Goal: Task Accomplishment & Management: Manage account settings

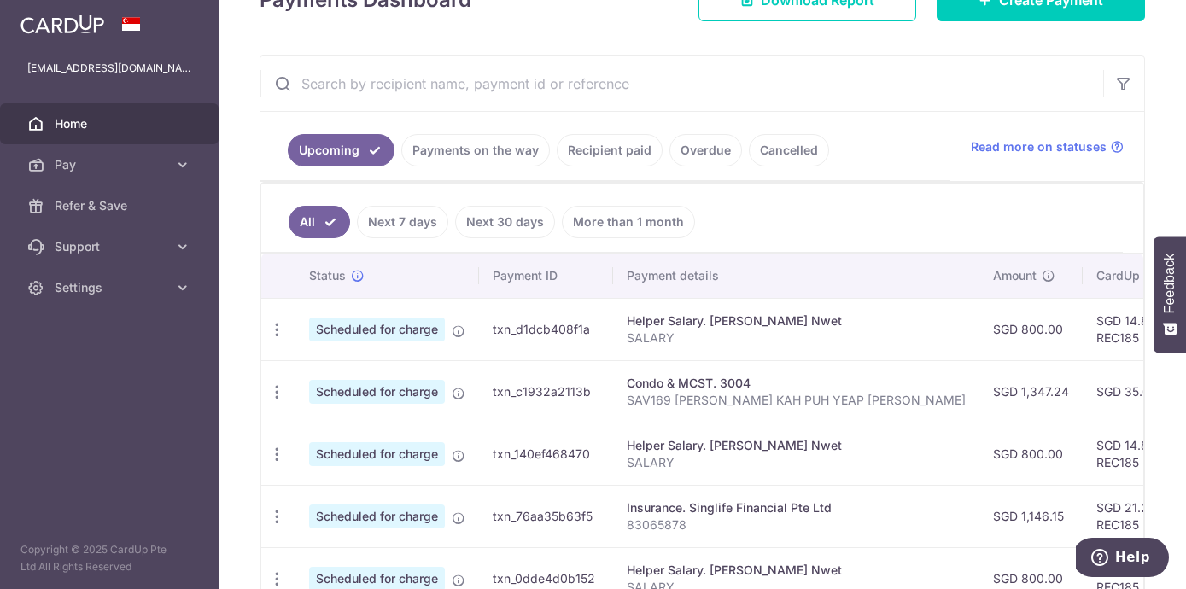
scroll to position [386, 0]
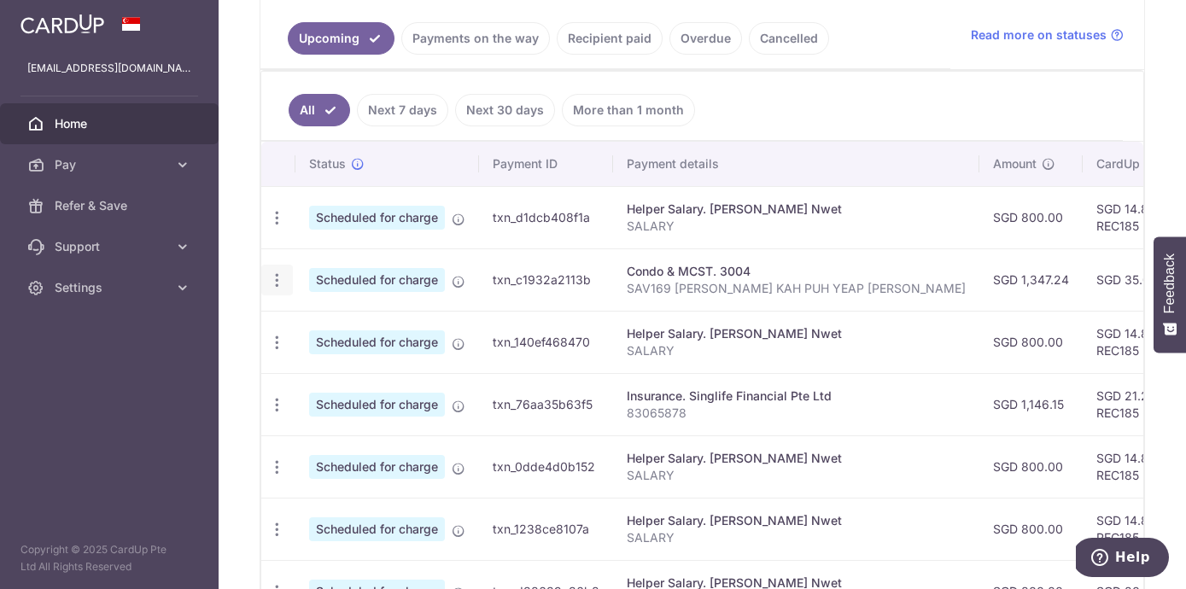
click at [272, 288] on icon "button" at bounding box center [277, 281] width 18 height 18
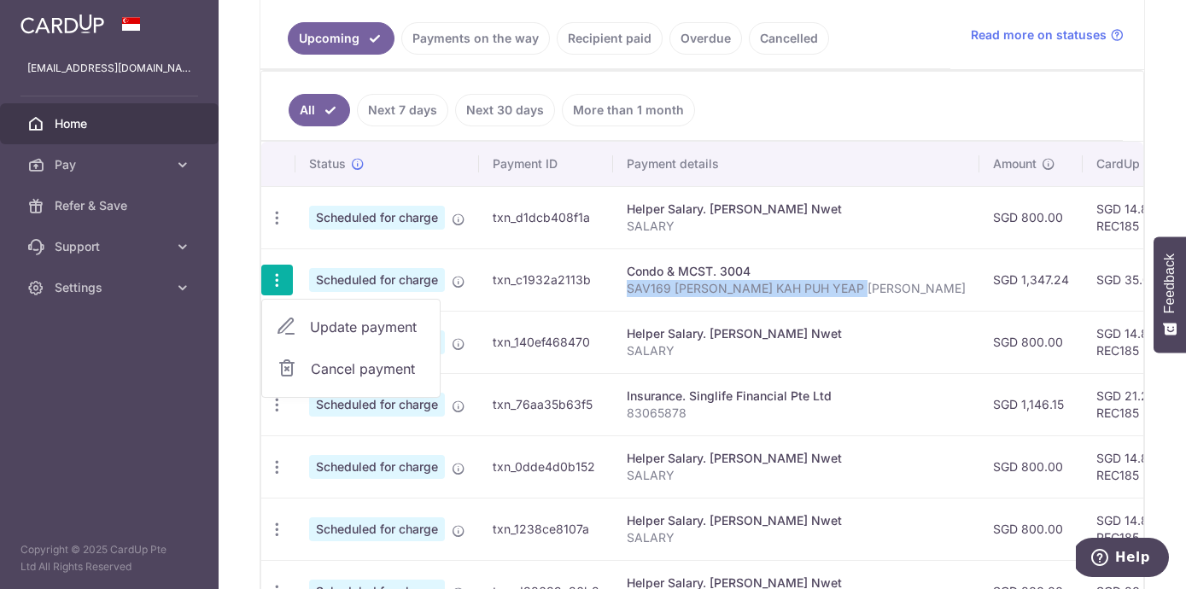
drag, startPoint x: 624, startPoint y: 289, endPoint x: 856, endPoint y: 296, distance: 232.4
click at [857, 300] on td "Condo & MCST. 3004 SAV169 WONG KAH PUH YEAP MAI CHING" at bounding box center [796, 279] width 366 height 62
copy p "SAV169 [PERSON_NAME] KAH PUH YEAP [PERSON_NAME]"
click at [273, 278] on icon "button" at bounding box center [277, 281] width 18 height 18
click at [335, 368] on span "Cancel payment" at bounding box center [368, 369] width 114 height 20
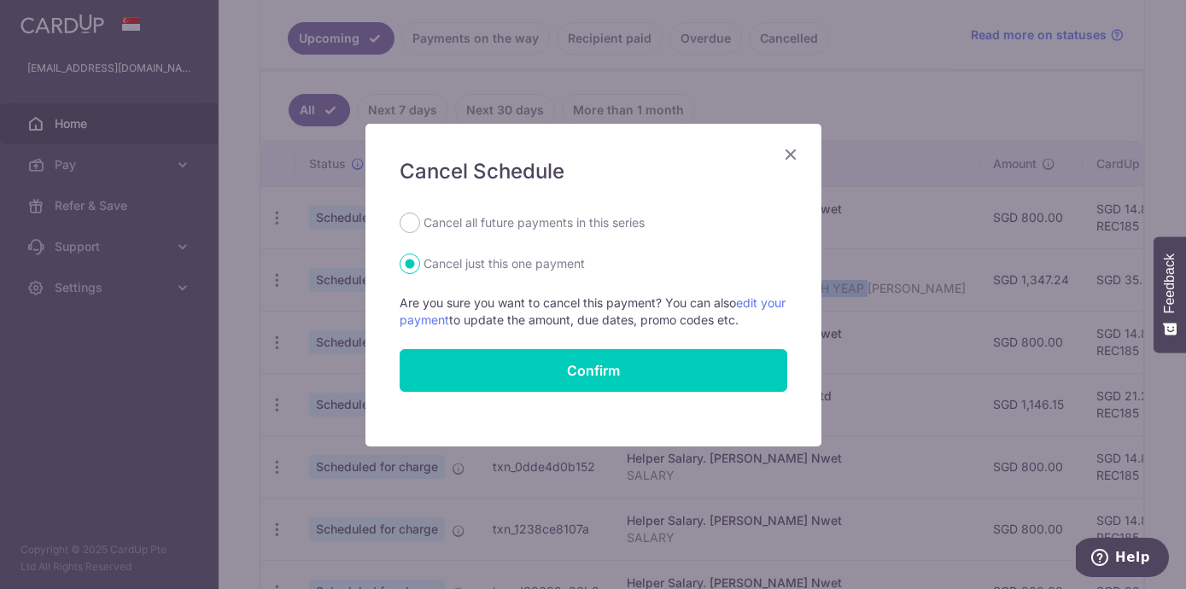
click at [792, 153] on icon "Close" at bounding box center [790, 153] width 20 height 21
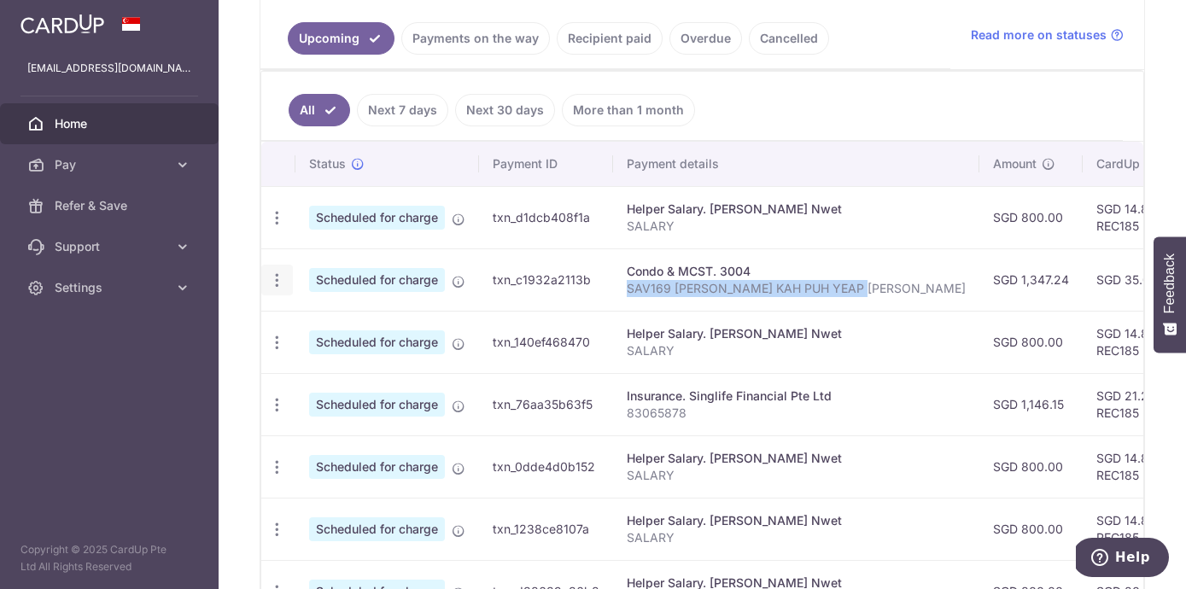
click at [272, 279] on icon "button" at bounding box center [277, 281] width 18 height 18
click at [315, 328] on span "Update payment" at bounding box center [368, 327] width 116 height 20
radio input "true"
type input "1,347.24"
type input "[DATE]"
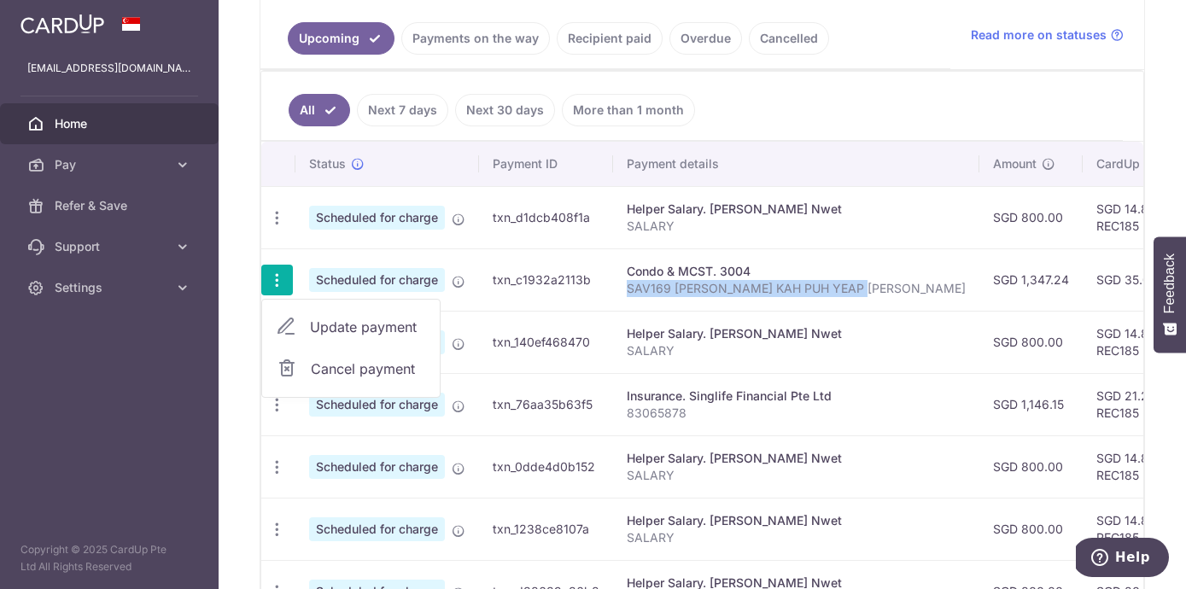
type input "SAV169 [PERSON_NAME] KAH PUH YEAP [PERSON_NAME]"
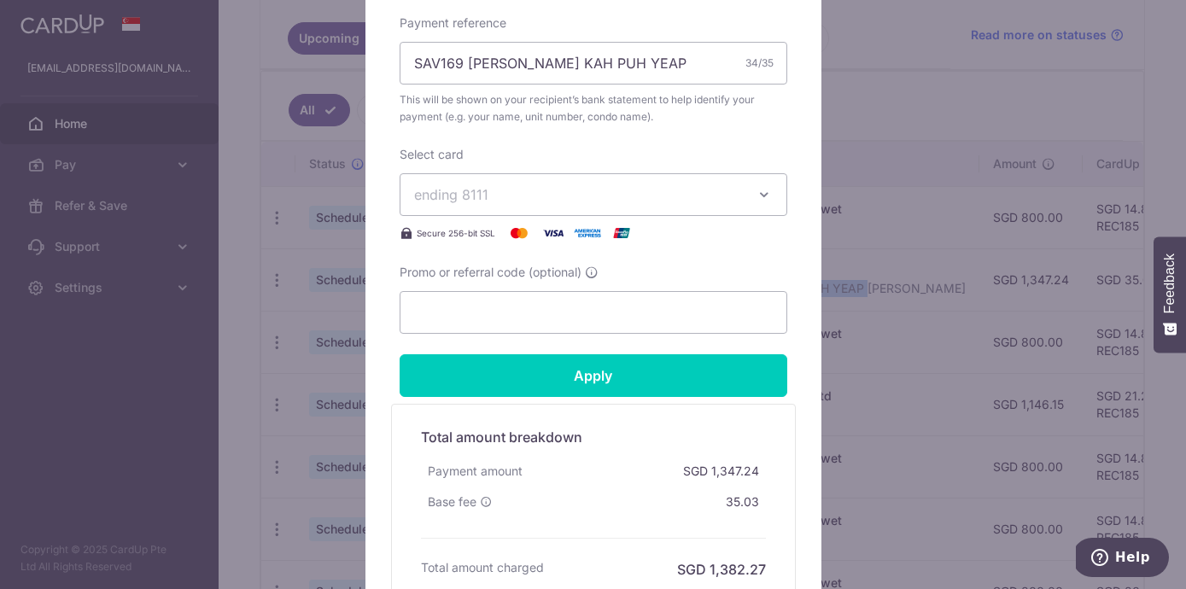
scroll to position [659, 0]
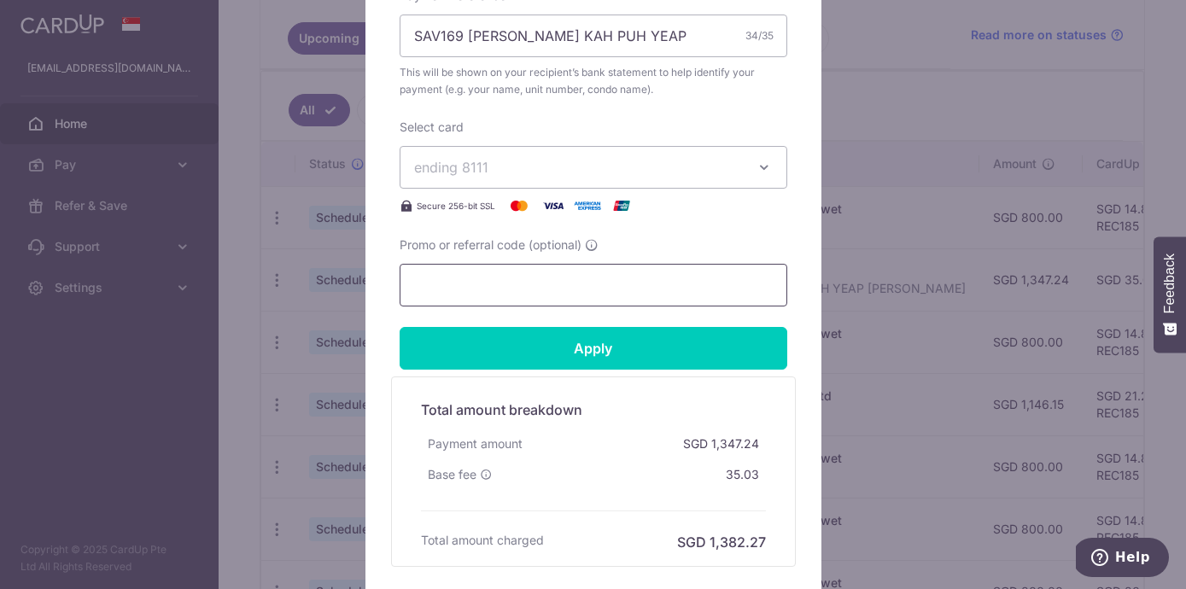
click at [493, 283] on input "Promo or referral code (optional)" at bounding box center [594, 285] width 388 height 43
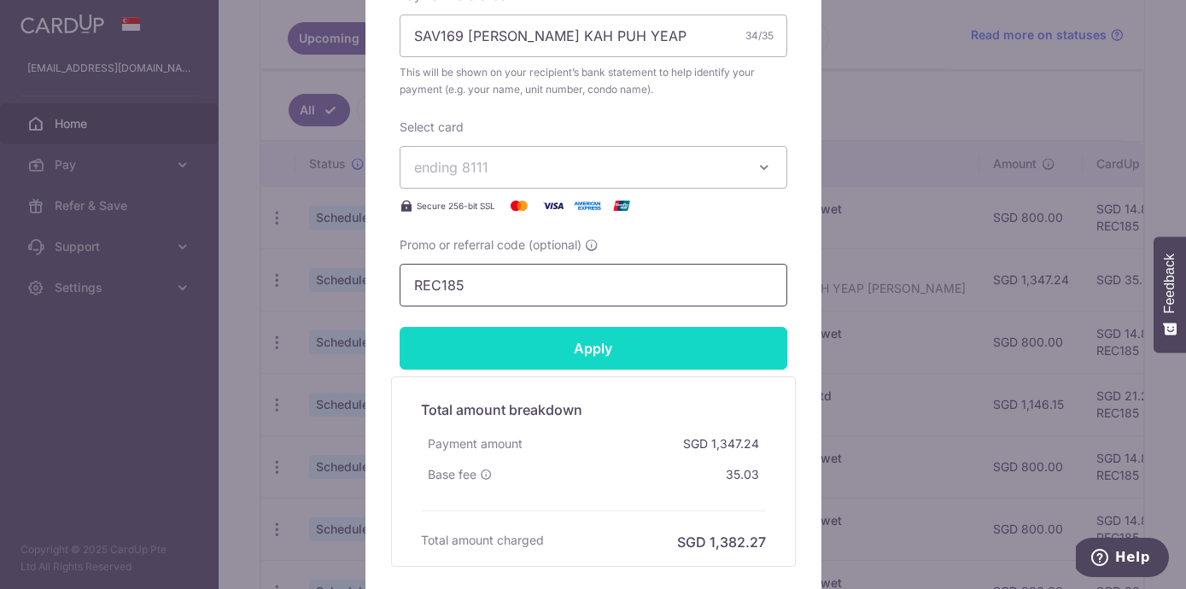
type input "REC185"
click at [576, 348] on input "Apply" at bounding box center [594, 348] width 388 height 43
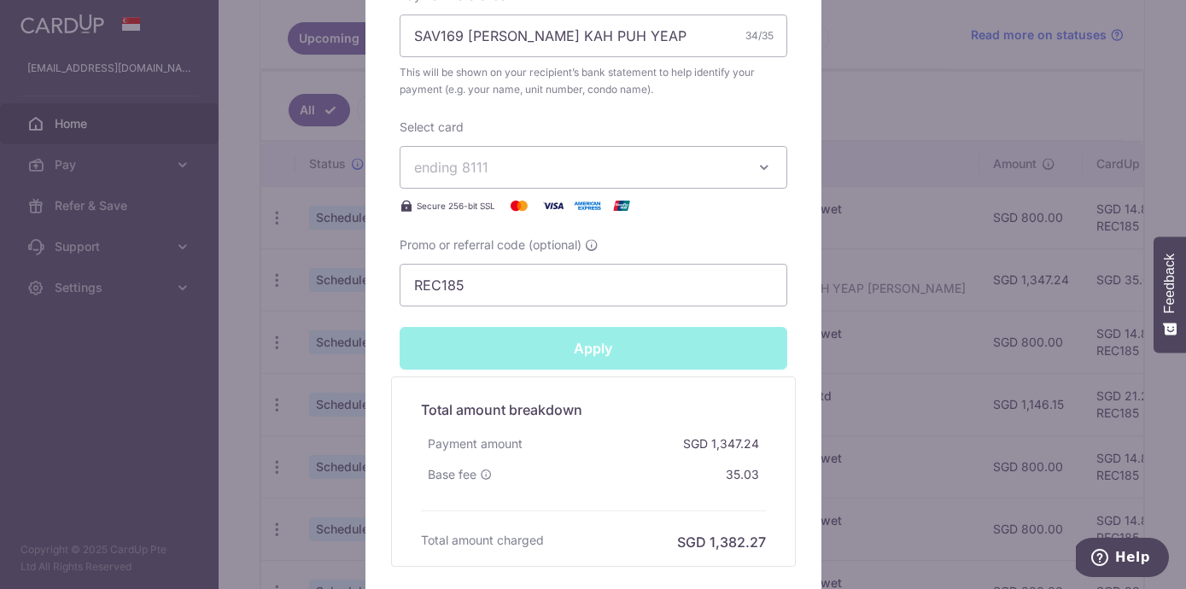
type input "Successfully Applied"
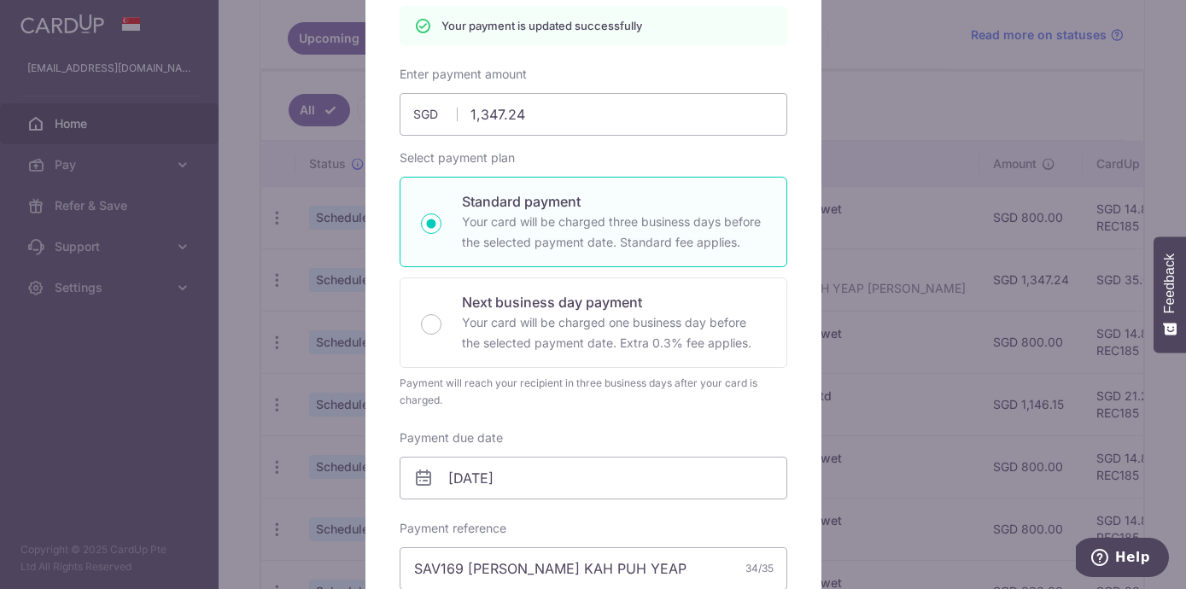
scroll to position [0, 0]
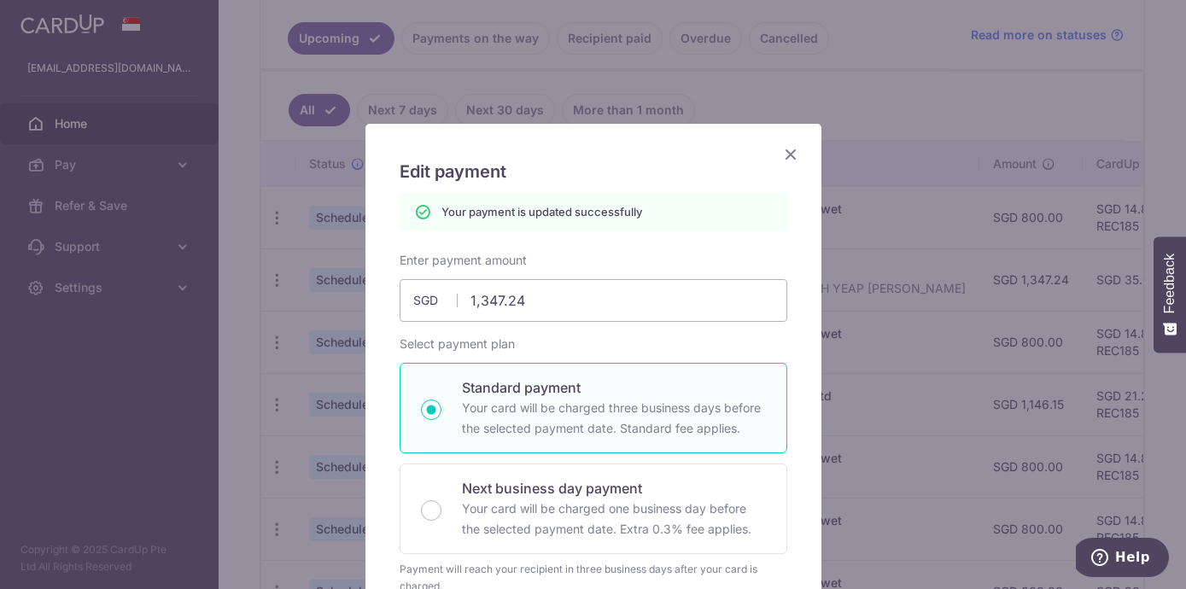
click at [795, 151] on icon "Close" at bounding box center [790, 153] width 20 height 21
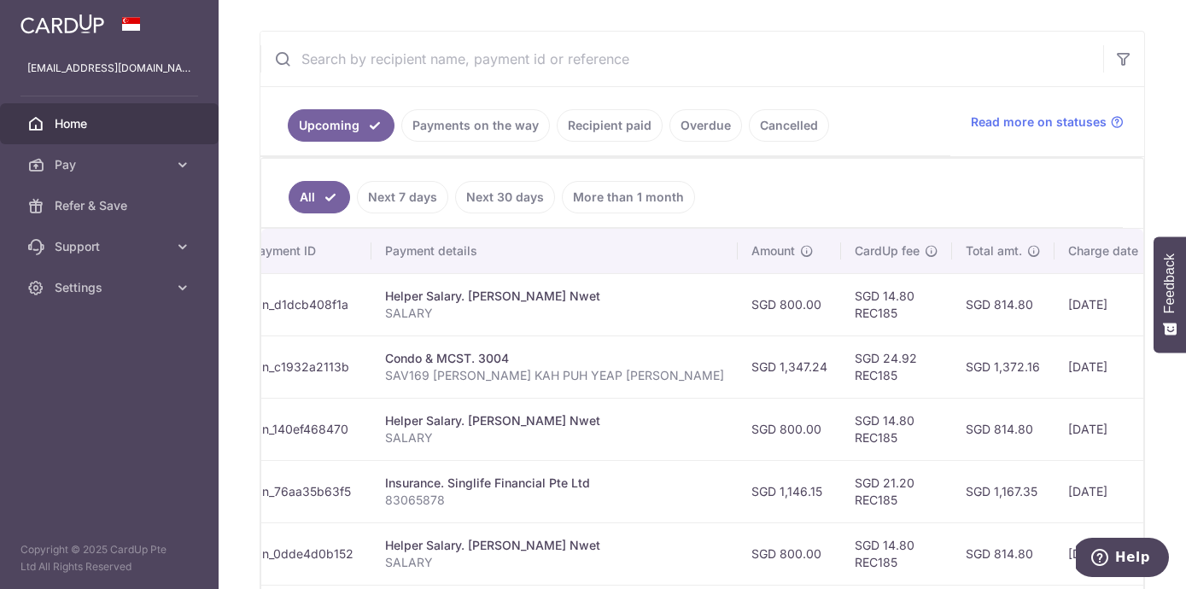
scroll to position [0, 188]
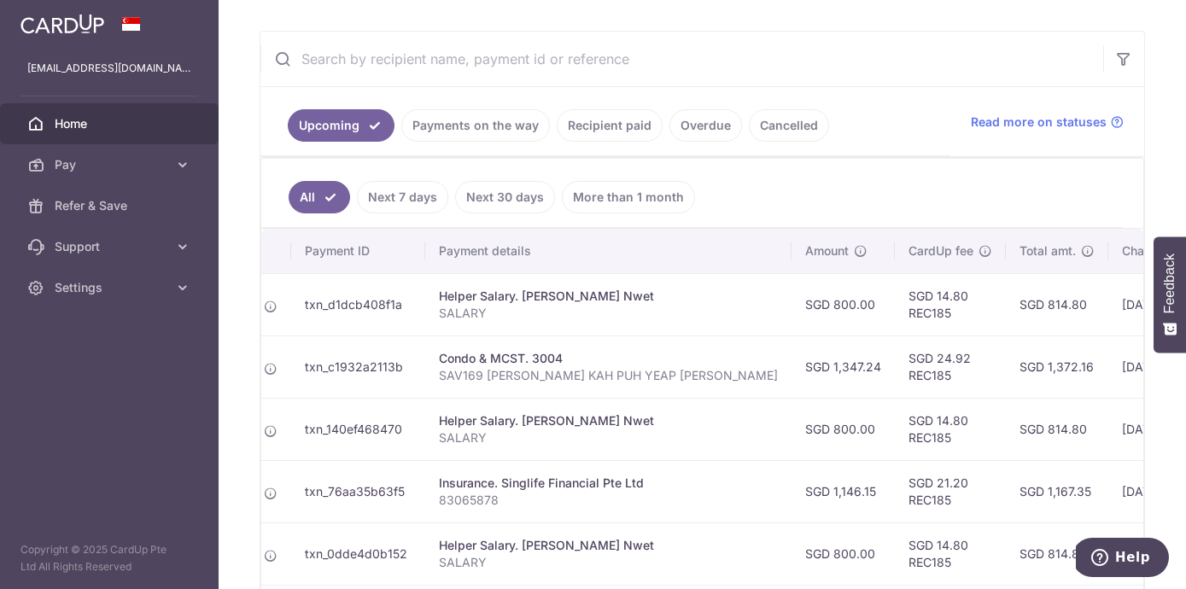
click at [460, 129] on link "Payments on the way" at bounding box center [475, 125] width 149 height 32
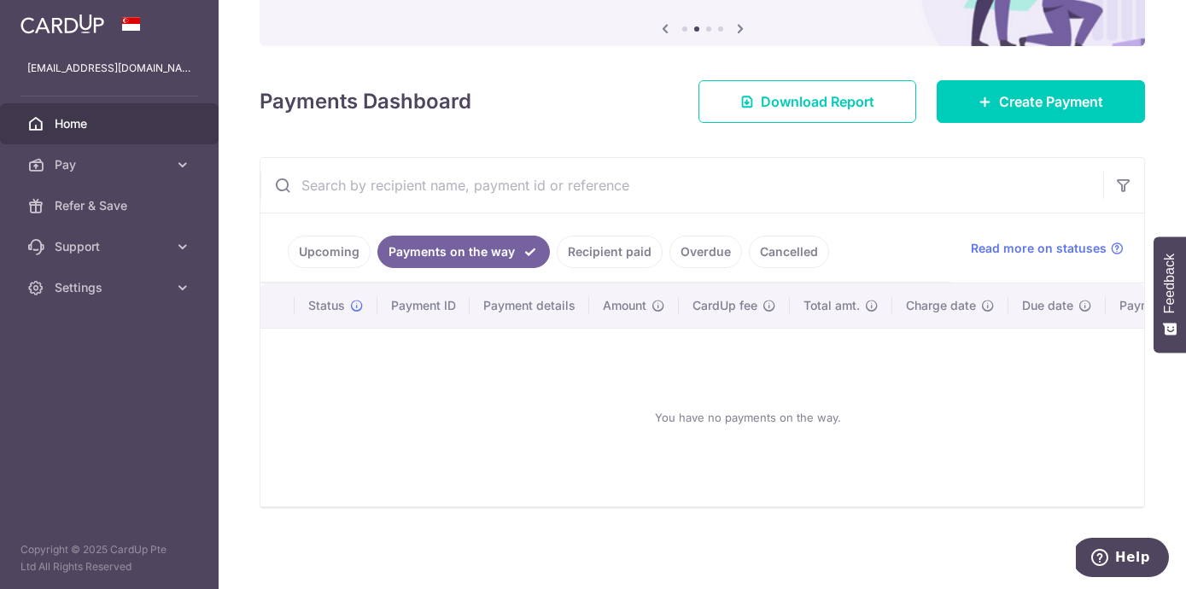
click at [586, 254] on link "Recipient paid" at bounding box center [610, 252] width 106 height 32
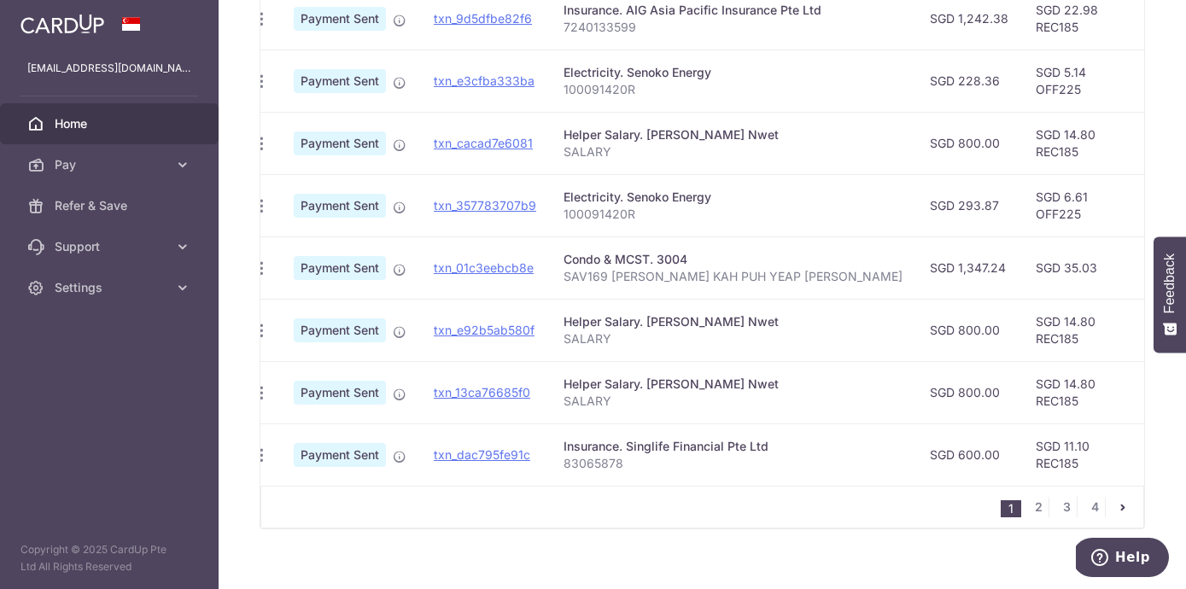
scroll to position [658, 0]
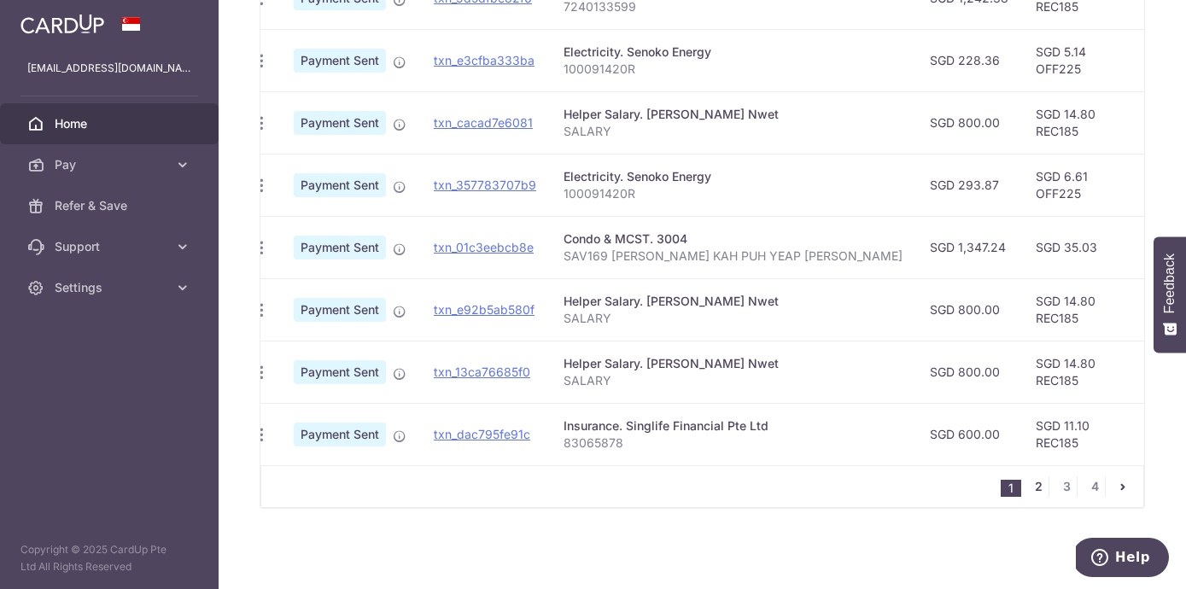
click at [1041, 484] on link "2" at bounding box center [1038, 486] width 20 height 20
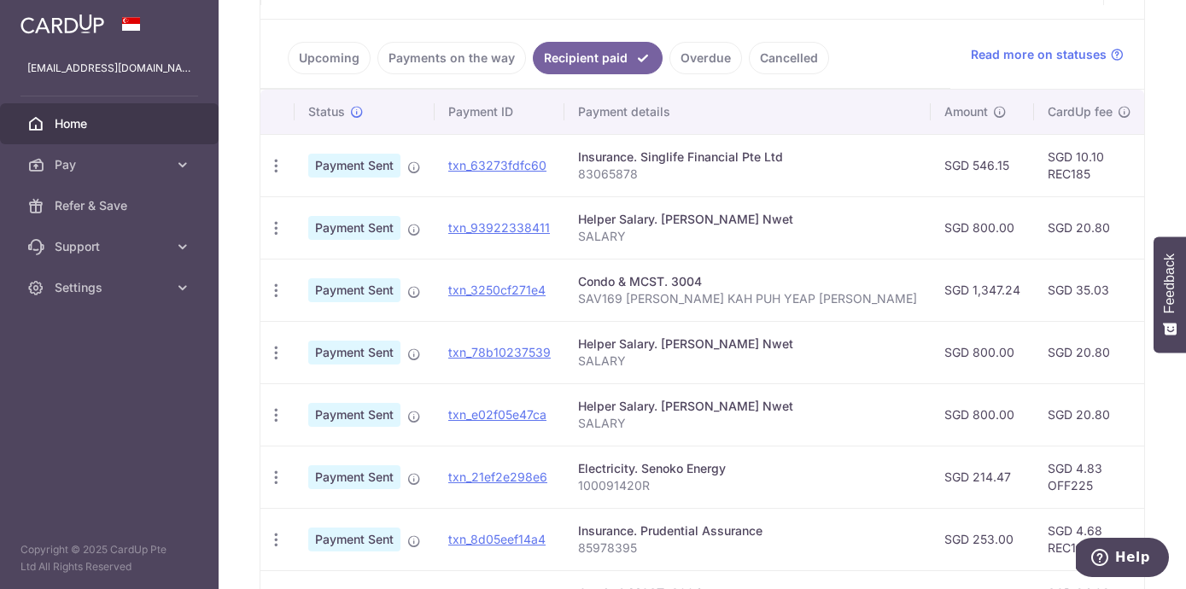
scroll to position [0, 0]
